Goal: Task Accomplishment & Management: Manage account settings

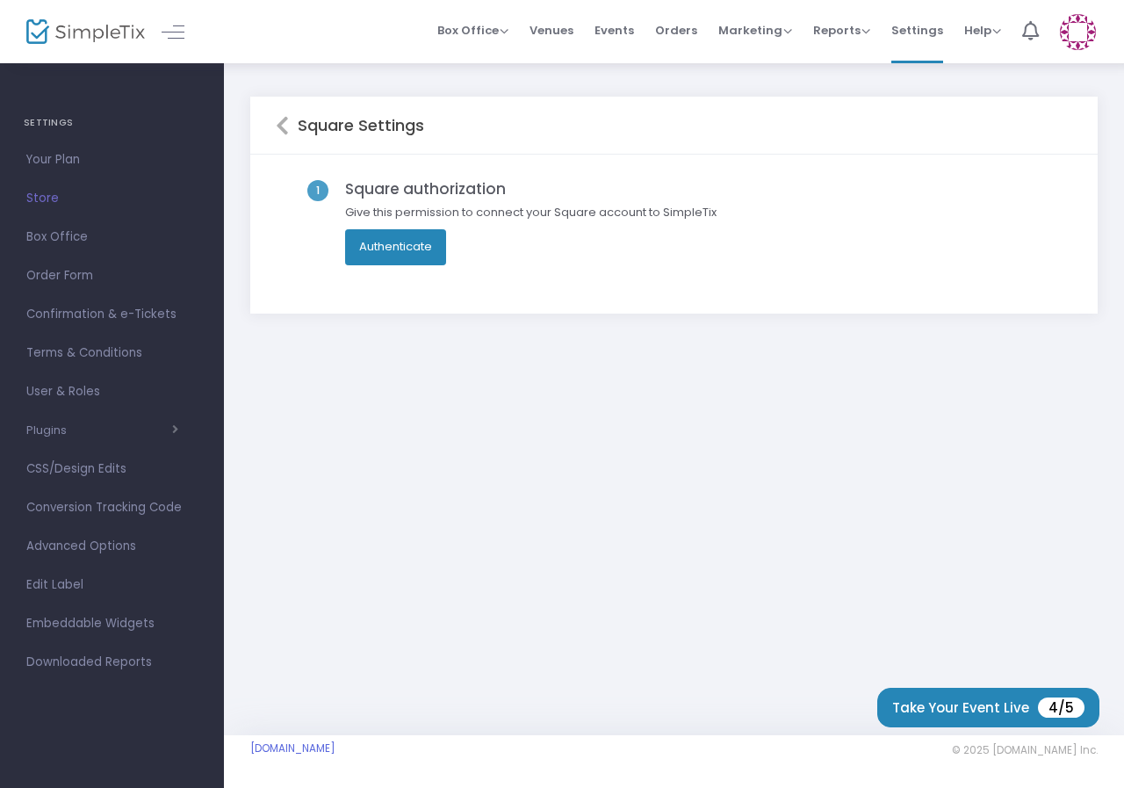
click at [386, 249] on button "Authenticate" at bounding box center [395, 246] width 101 height 35
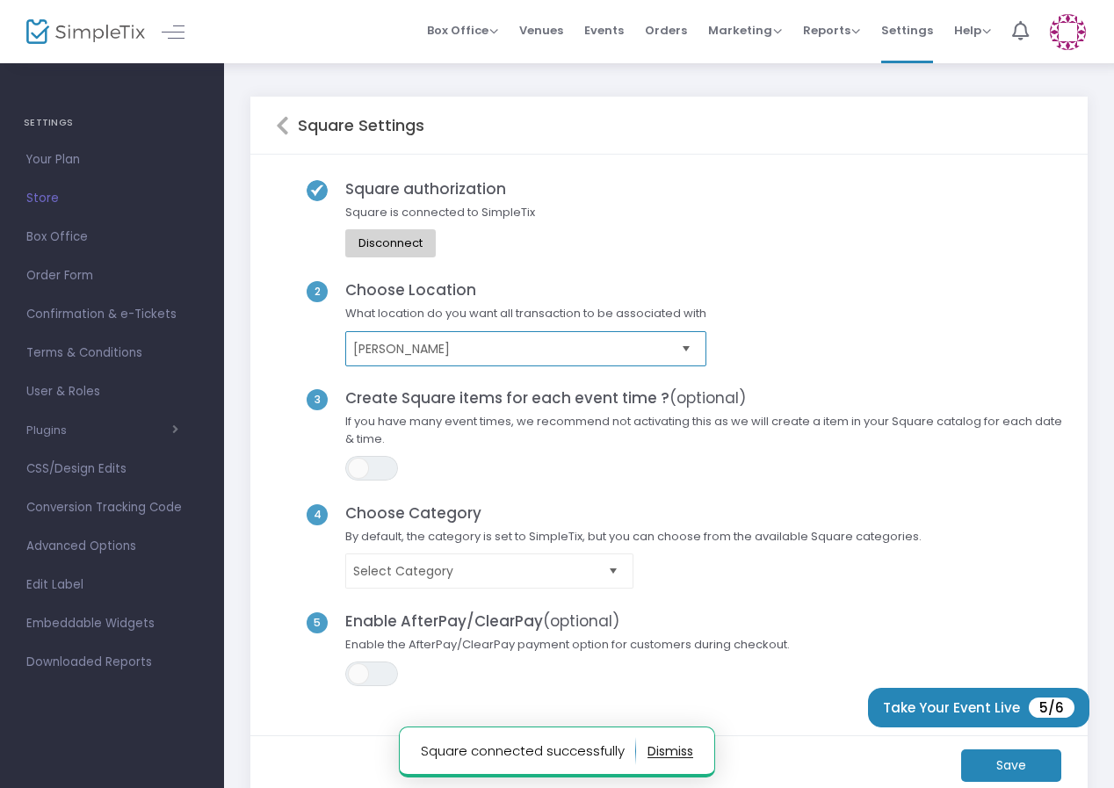
click at [527, 353] on span "[PERSON_NAME]" at bounding box center [513, 349] width 321 height 18
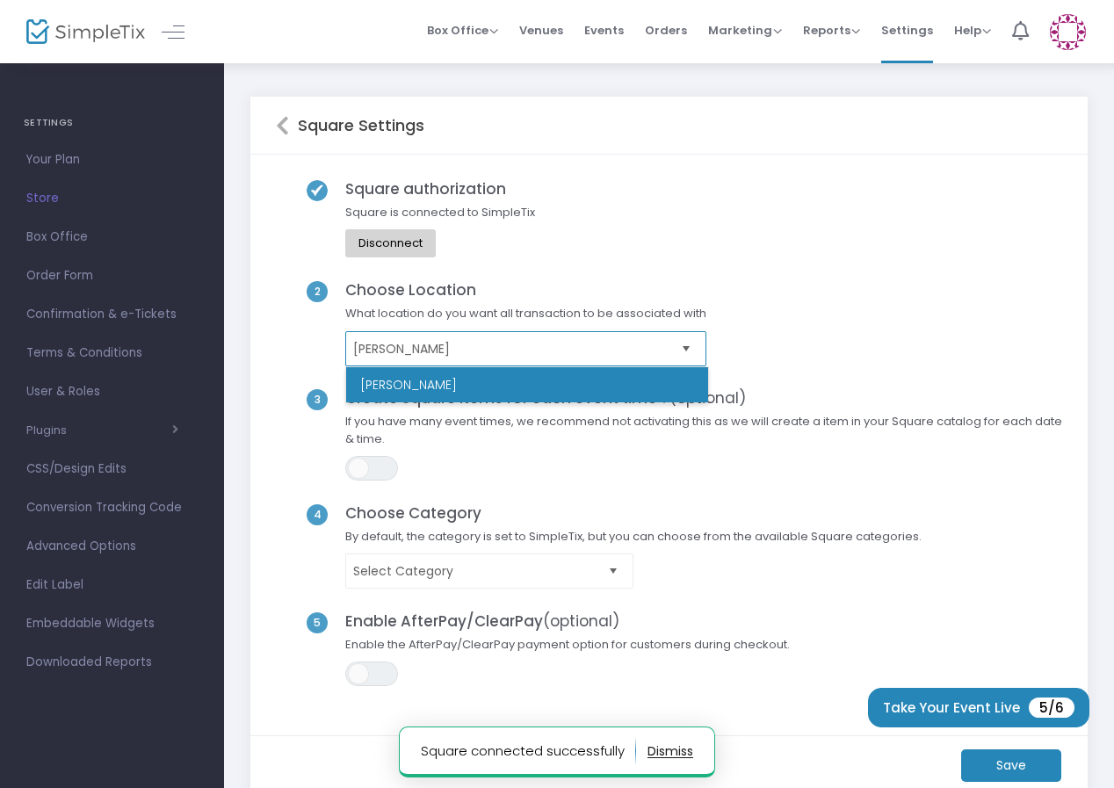
click at [526, 353] on span "[PERSON_NAME]" at bounding box center [513, 349] width 321 height 18
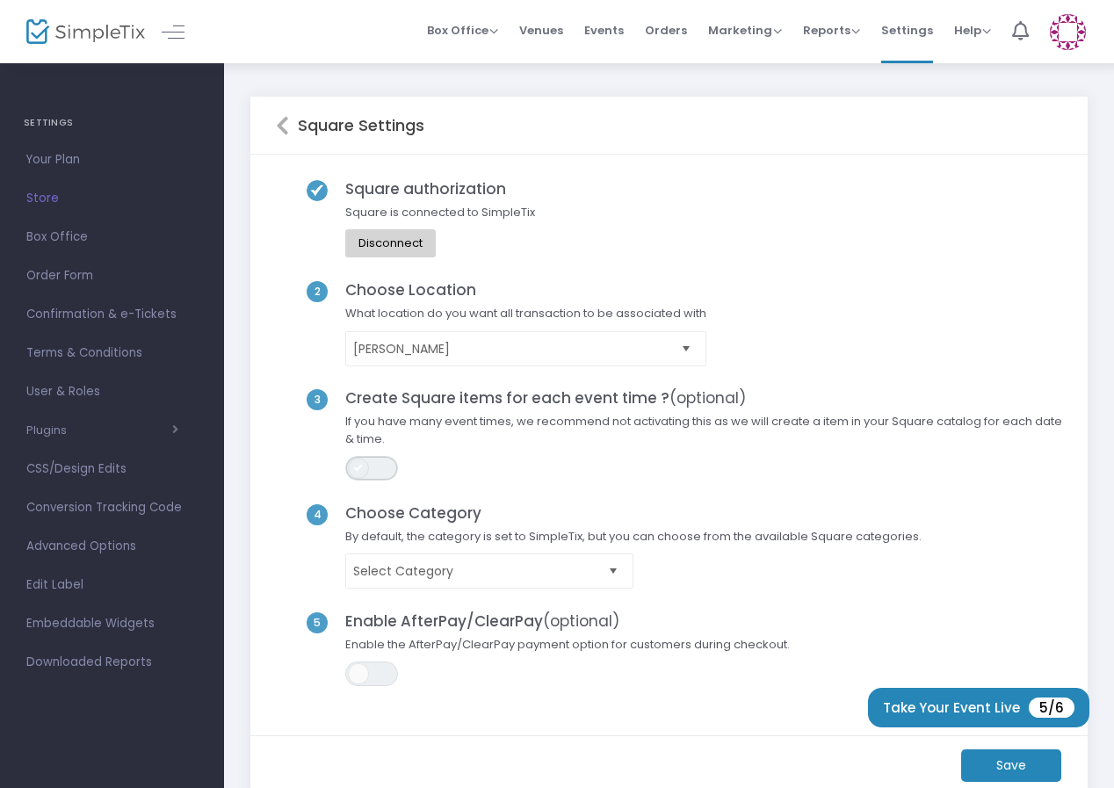
click at [380, 465] on span "ON OFF" at bounding box center [371, 468] width 53 height 25
click at [424, 569] on span "Select Category" at bounding box center [477, 571] width 248 height 18
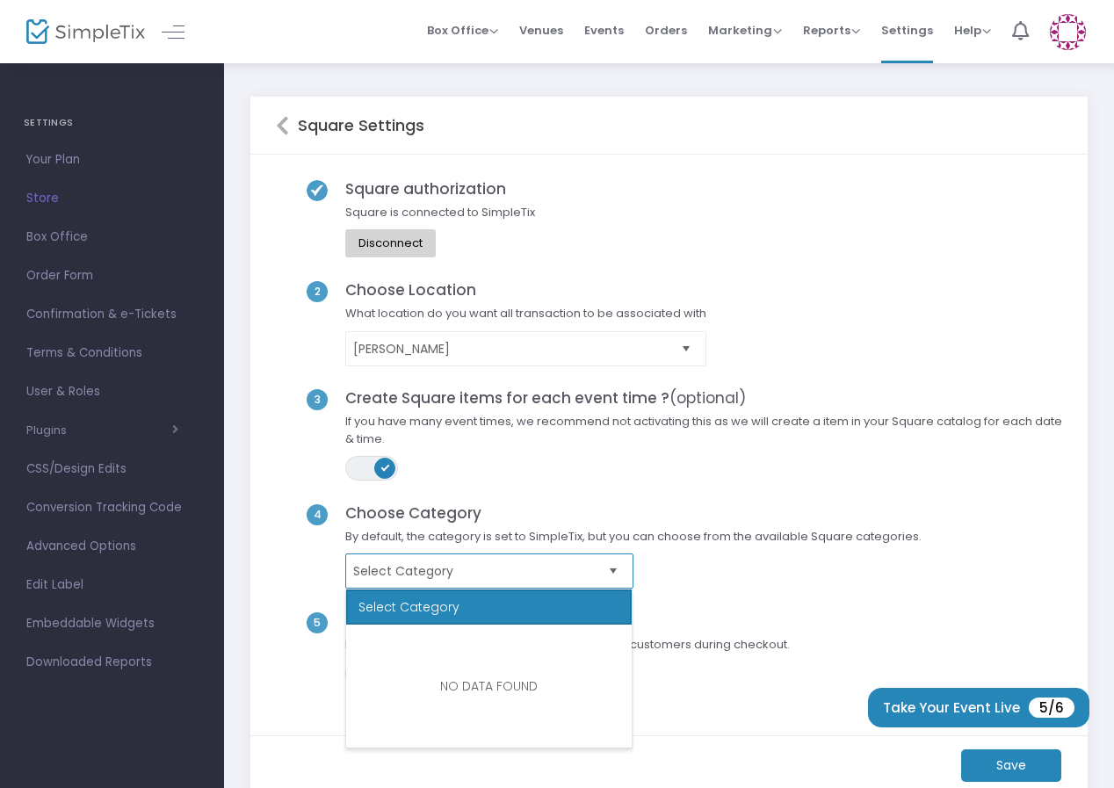
click at [424, 569] on span "Select Category" at bounding box center [477, 571] width 248 height 18
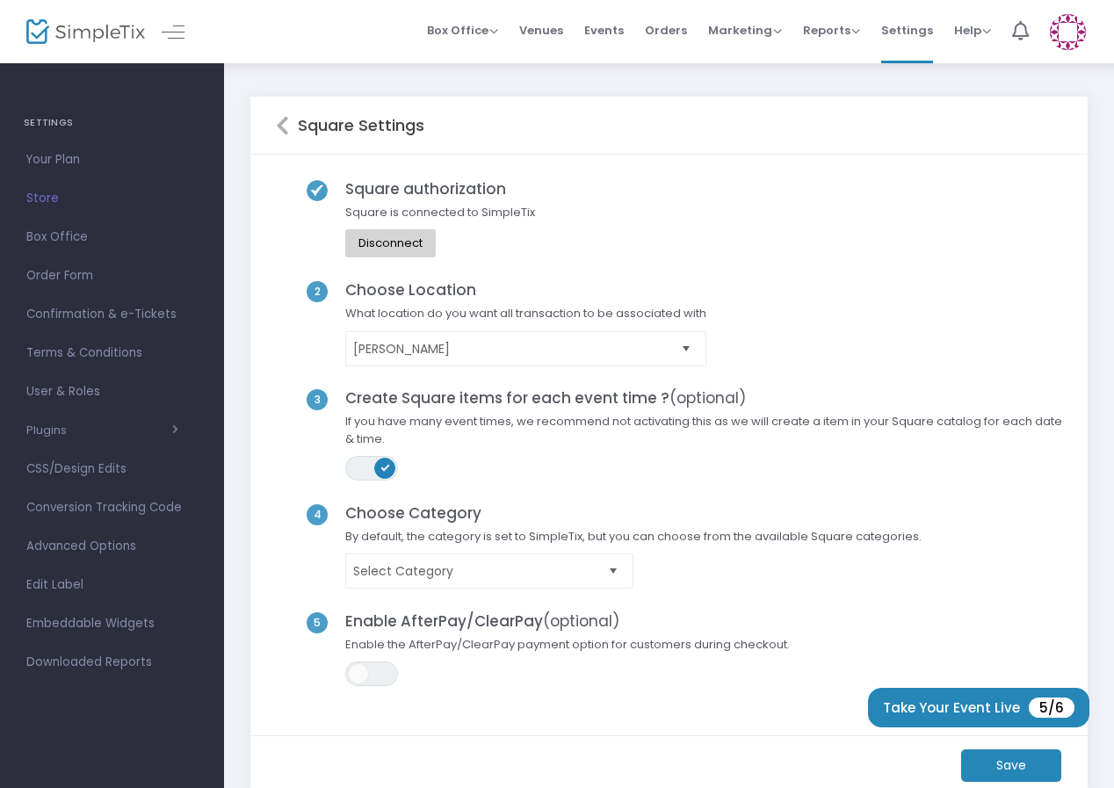
click at [369, 469] on span "ON OFF" at bounding box center [371, 468] width 53 height 25
click at [1008, 764] on m-button "Save" at bounding box center [1011, 765] width 100 height 33
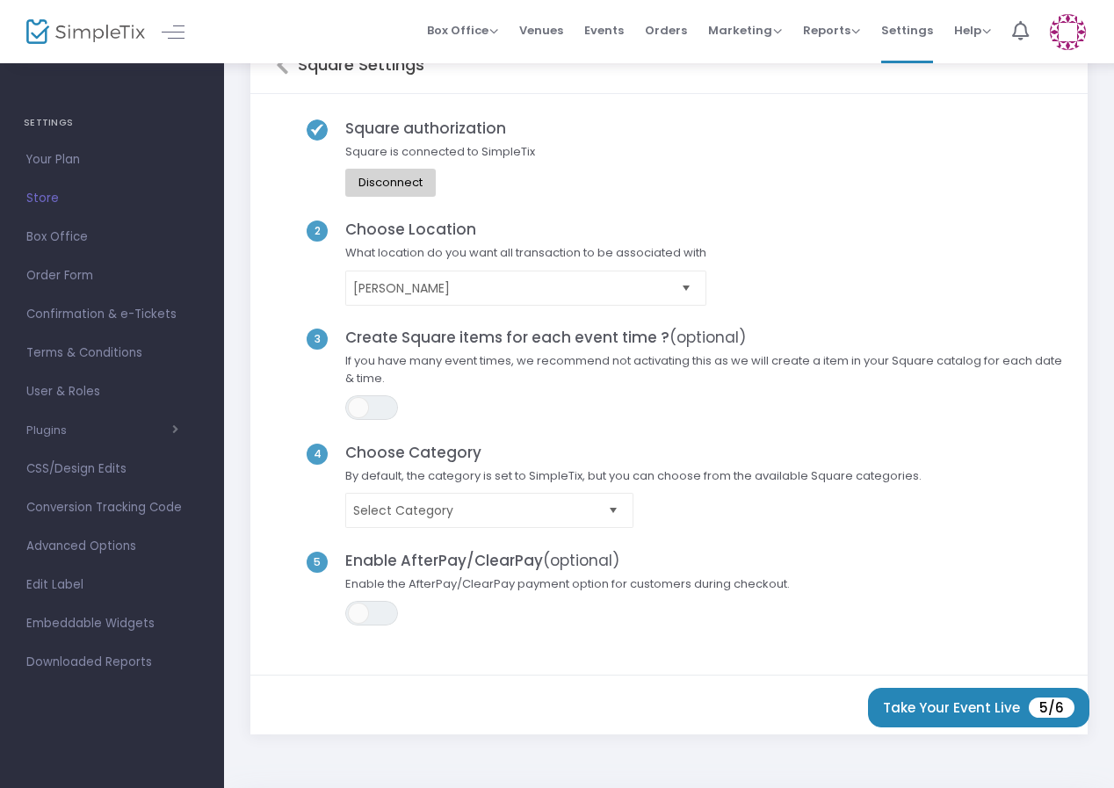
scroll to position [128, 0]
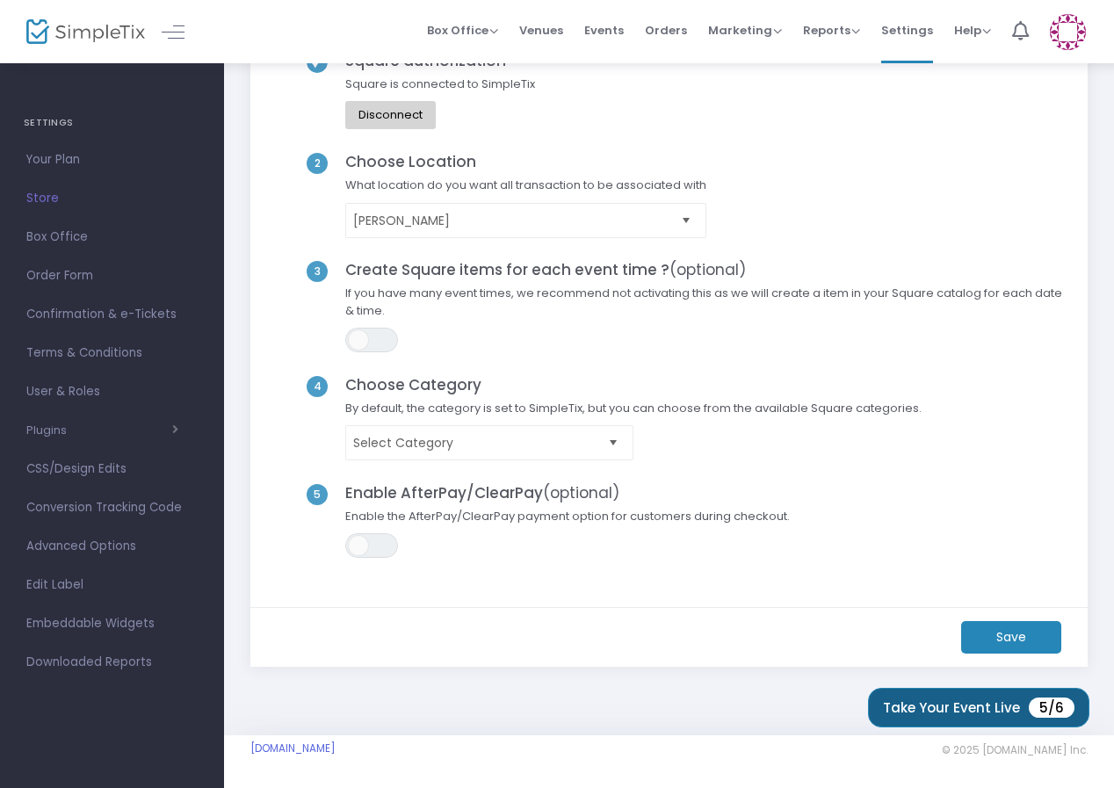
click at [979, 715] on button "Take Your Event Live 5/6" at bounding box center [978, 708] width 221 height 40
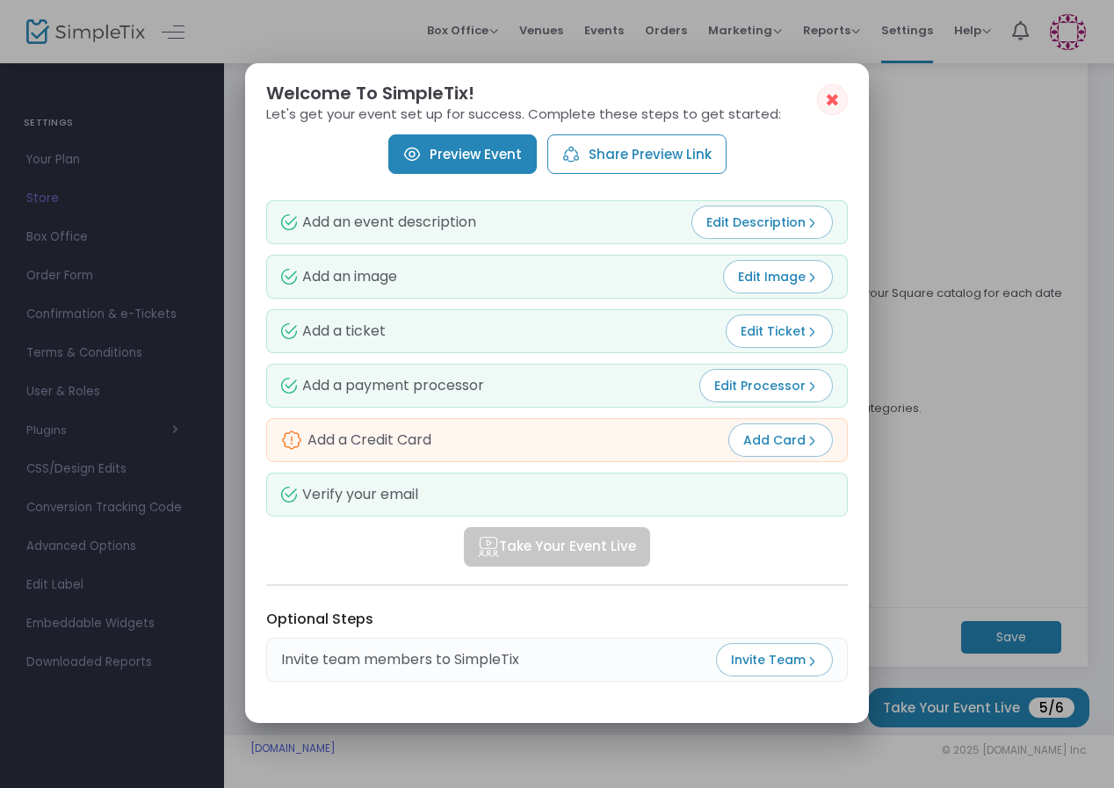
click at [788, 444] on span "Add Card" at bounding box center [780, 440] width 75 height 18
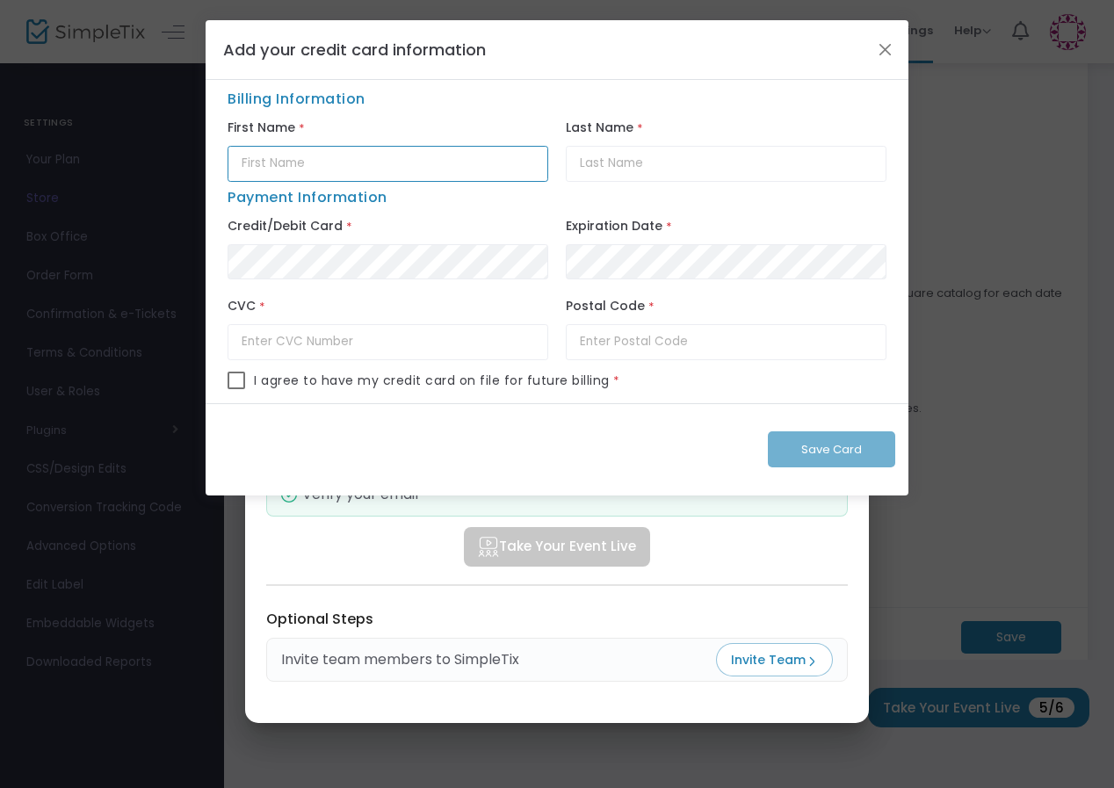
click at [278, 171] on input "text" at bounding box center [388, 164] width 321 height 36
click at [337, 169] on input "text" at bounding box center [388, 164] width 321 height 36
type input "[PERSON_NAME]"
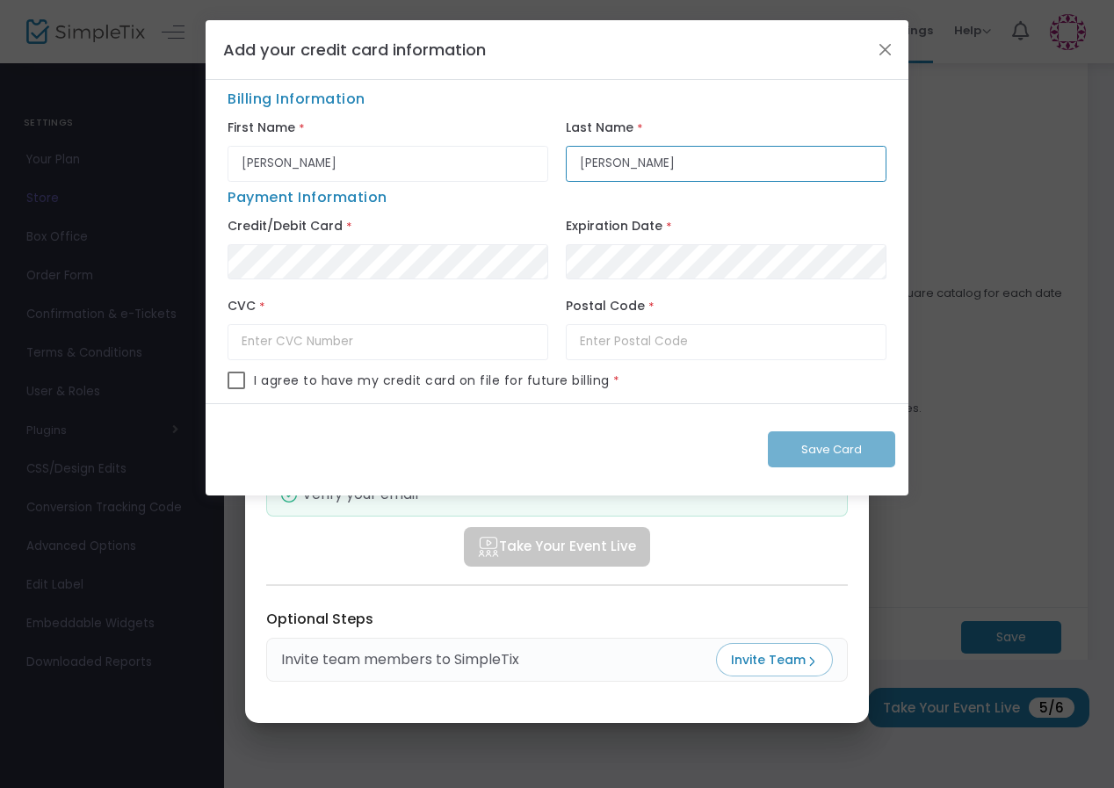
type input "[PERSON_NAME]"
click at [377, 346] on input "text" at bounding box center [388, 342] width 321 height 36
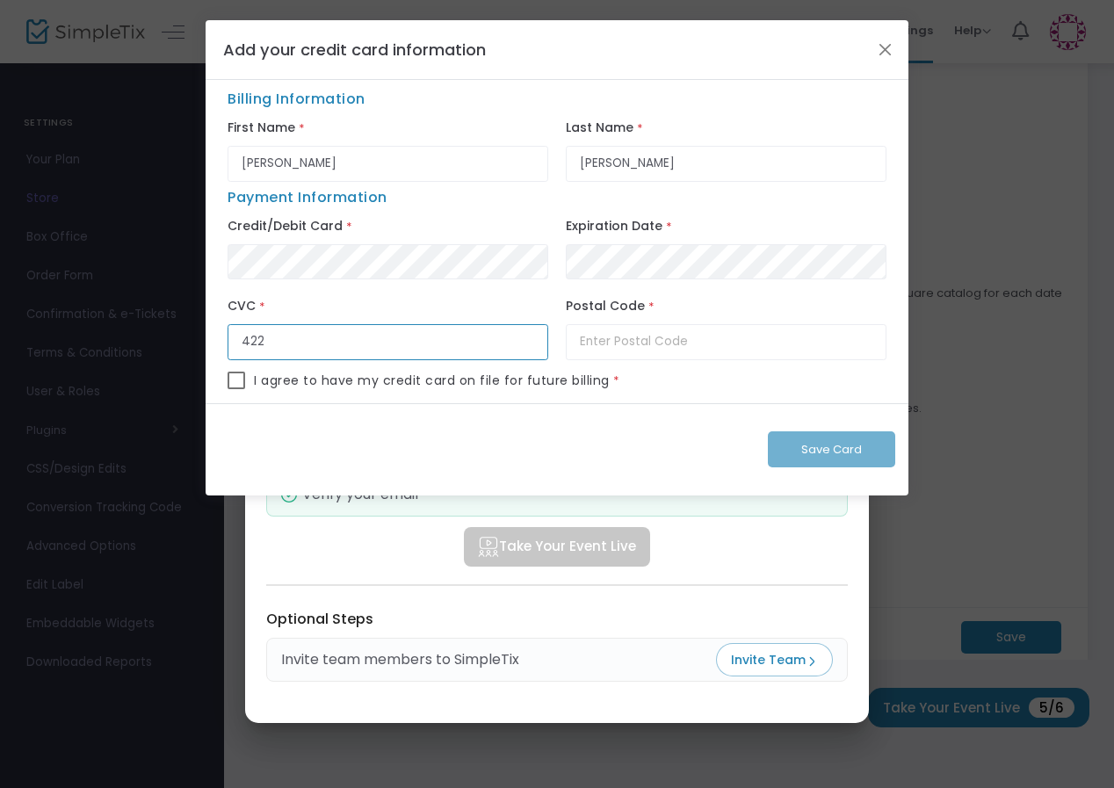
type input "422"
click at [640, 335] on input "text" at bounding box center [726, 342] width 321 height 36
type input "75143"
click at [235, 377] on span at bounding box center [237, 381] width 18 height 18
click at [235, 389] on input "checkbox" at bounding box center [235, 389] width 1 height 1
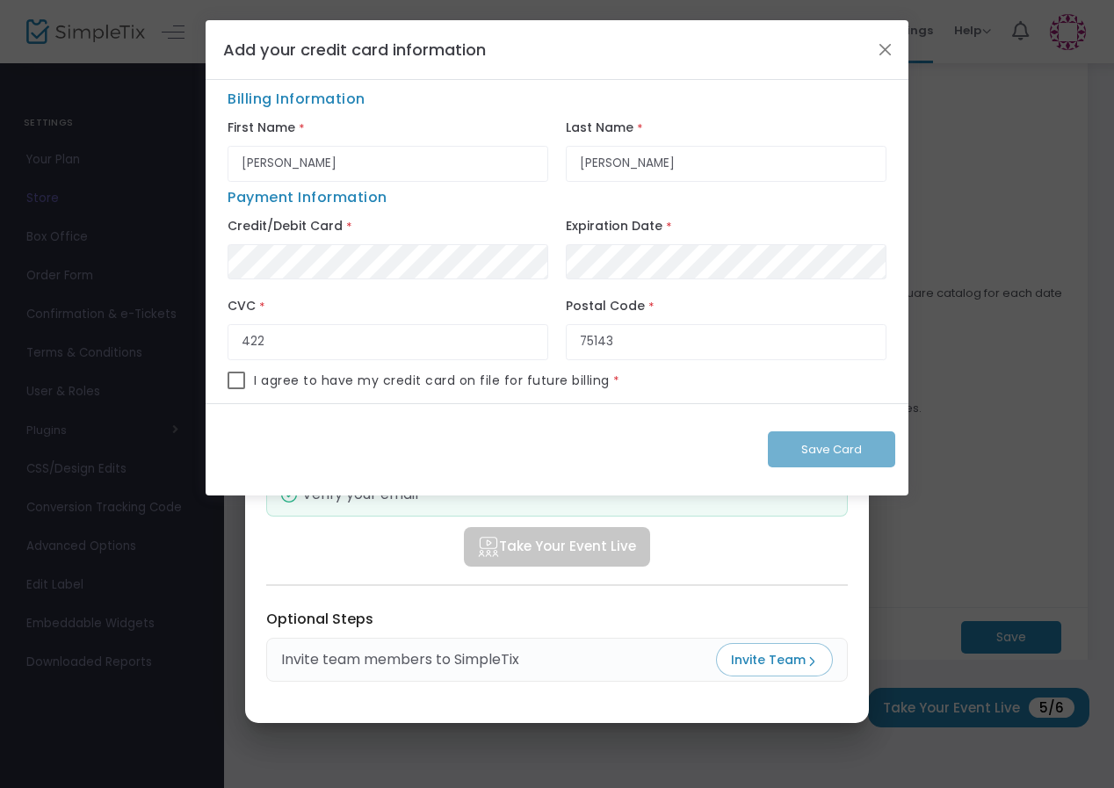
checkbox input "true"
click at [865, 443] on button "Save Card" at bounding box center [831, 449] width 127 height 36
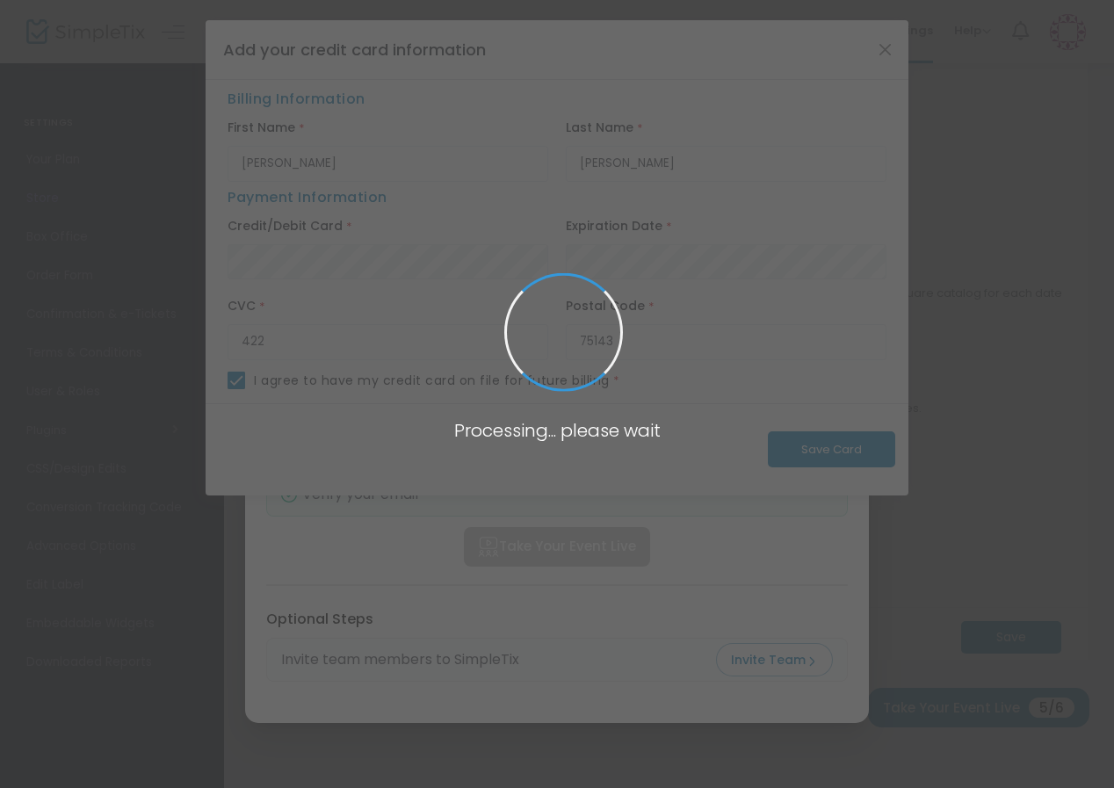
checkbox input "false"
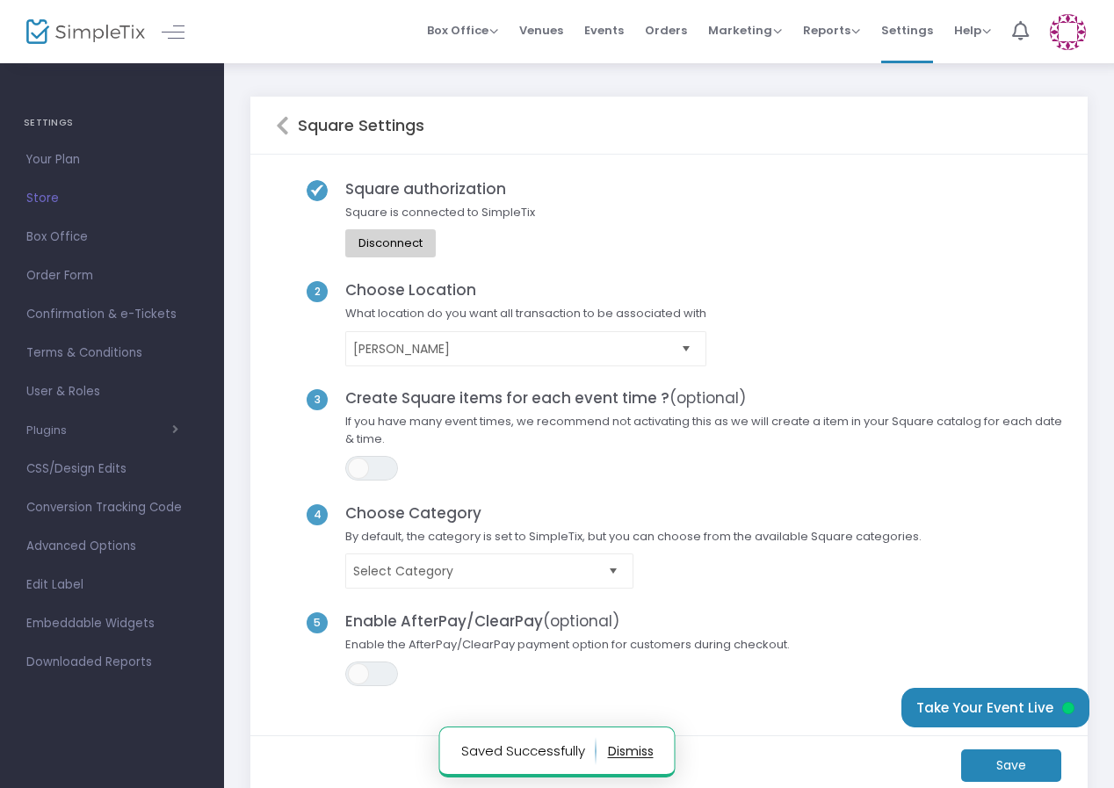
scroll to position [128, 0]
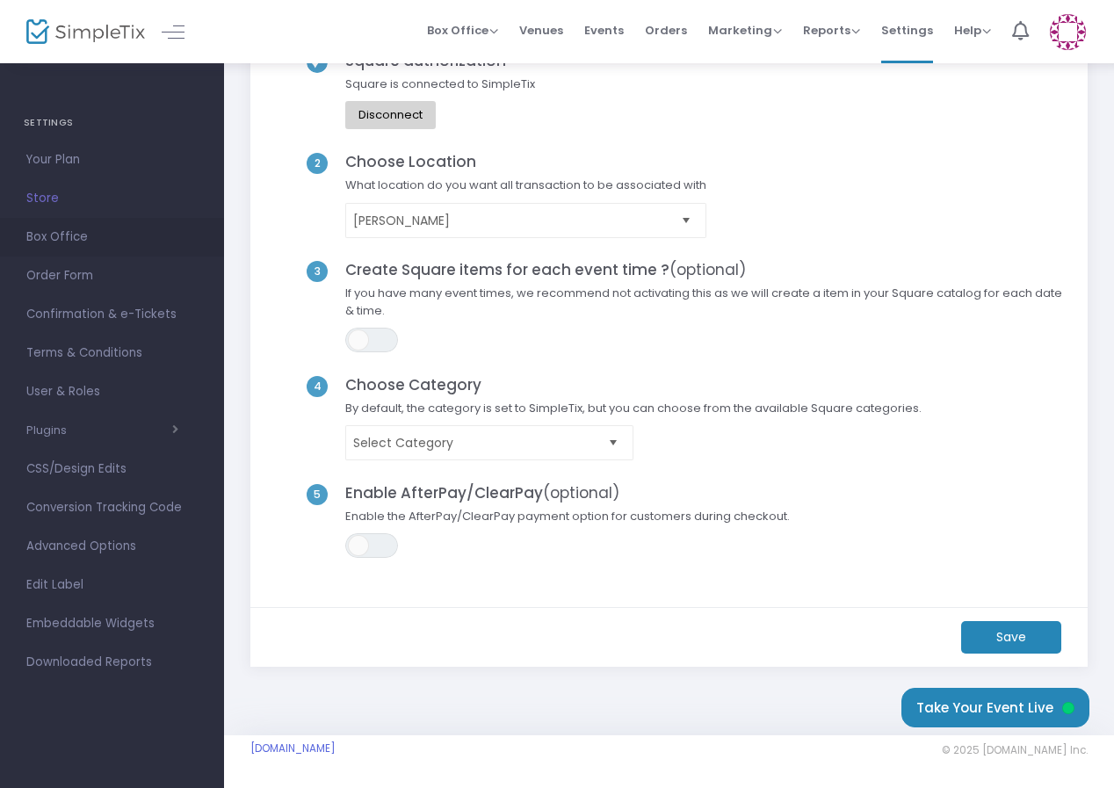
click at [52, 231] on span "Box Office" at bounding box center [111, 237] width 171 height 23
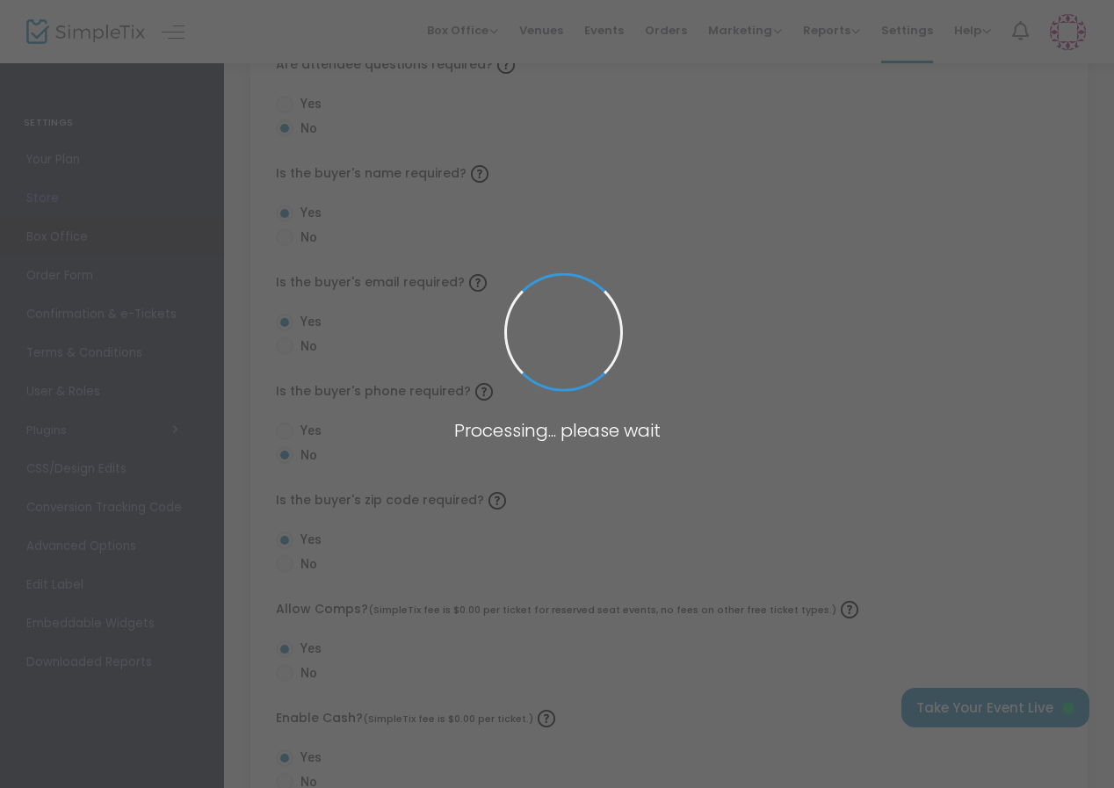
radio input "false"
radio input "true"
radio input "false"
radio input "true"
radio input "false"
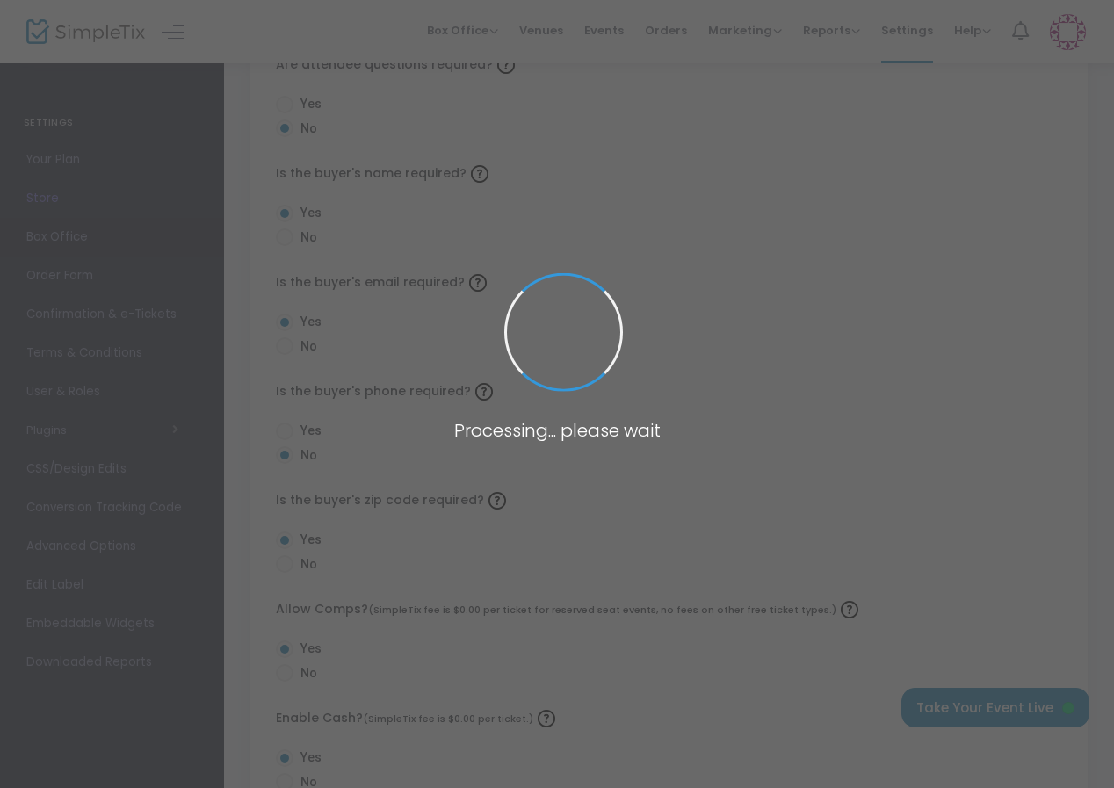
radio input "true"
radio input "false"
radio input "true"
radio input "false"
radio input "true"
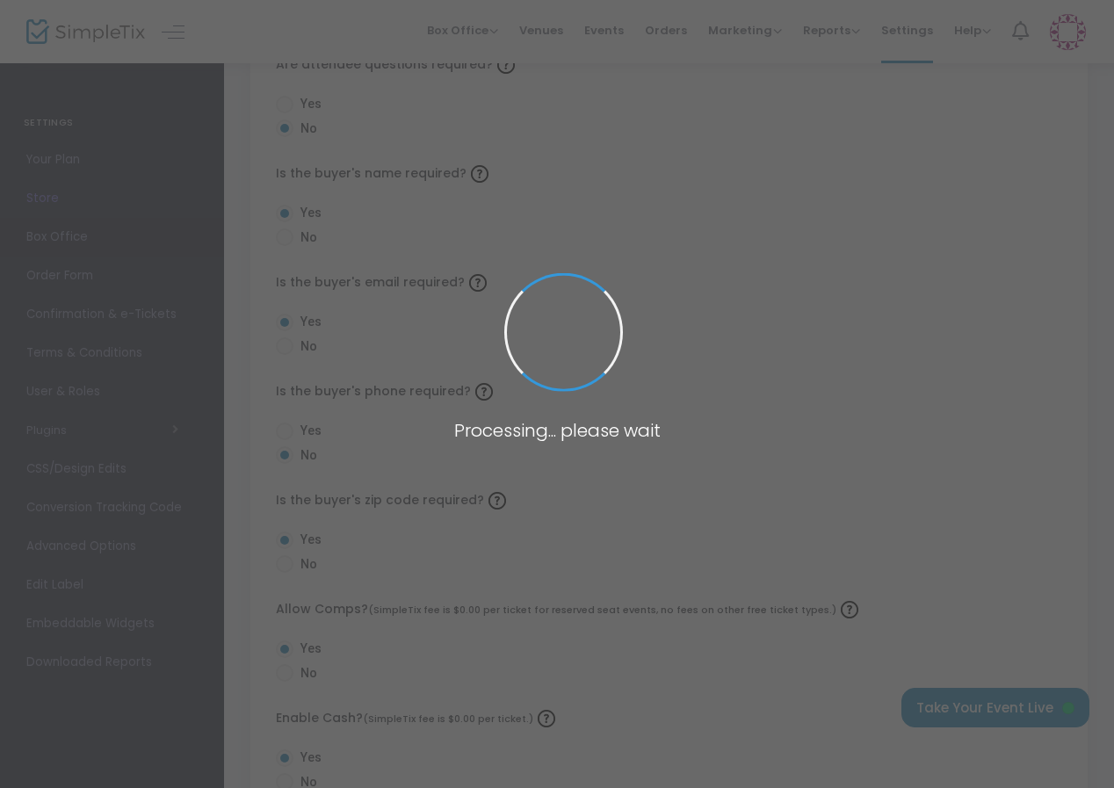
radio input "true"
